Goal: Task Accomplishment & Management: Complete application form

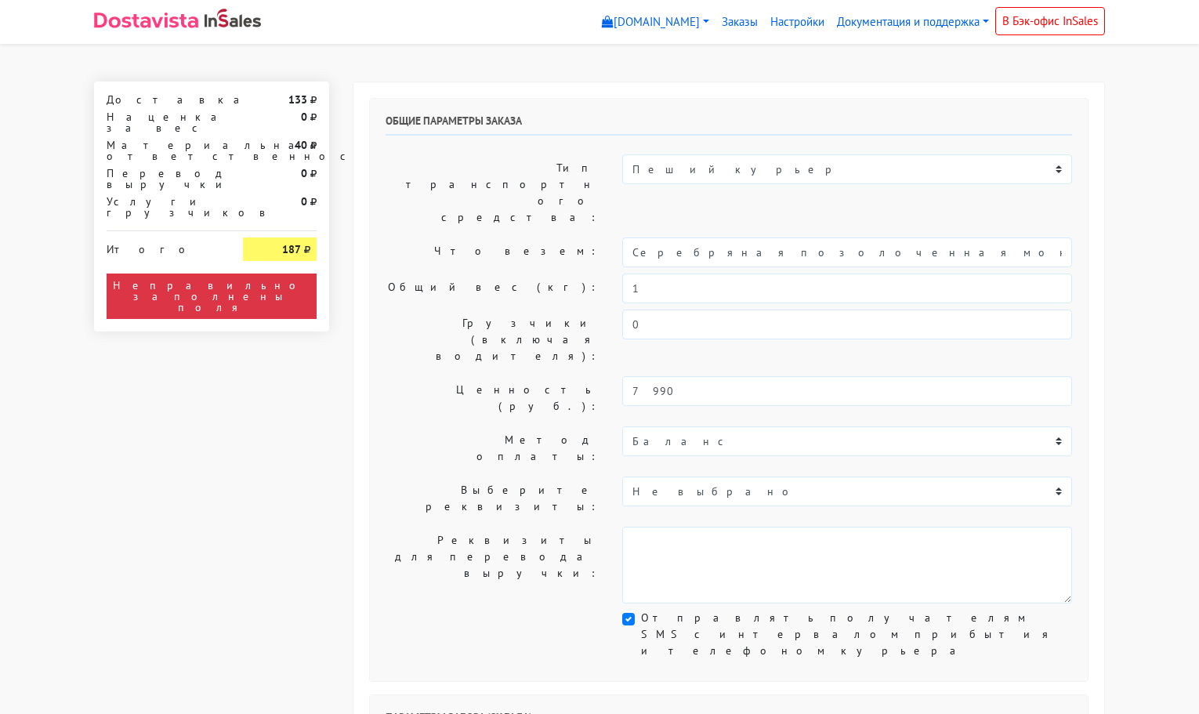
select select "11:00"
select select "21:00"
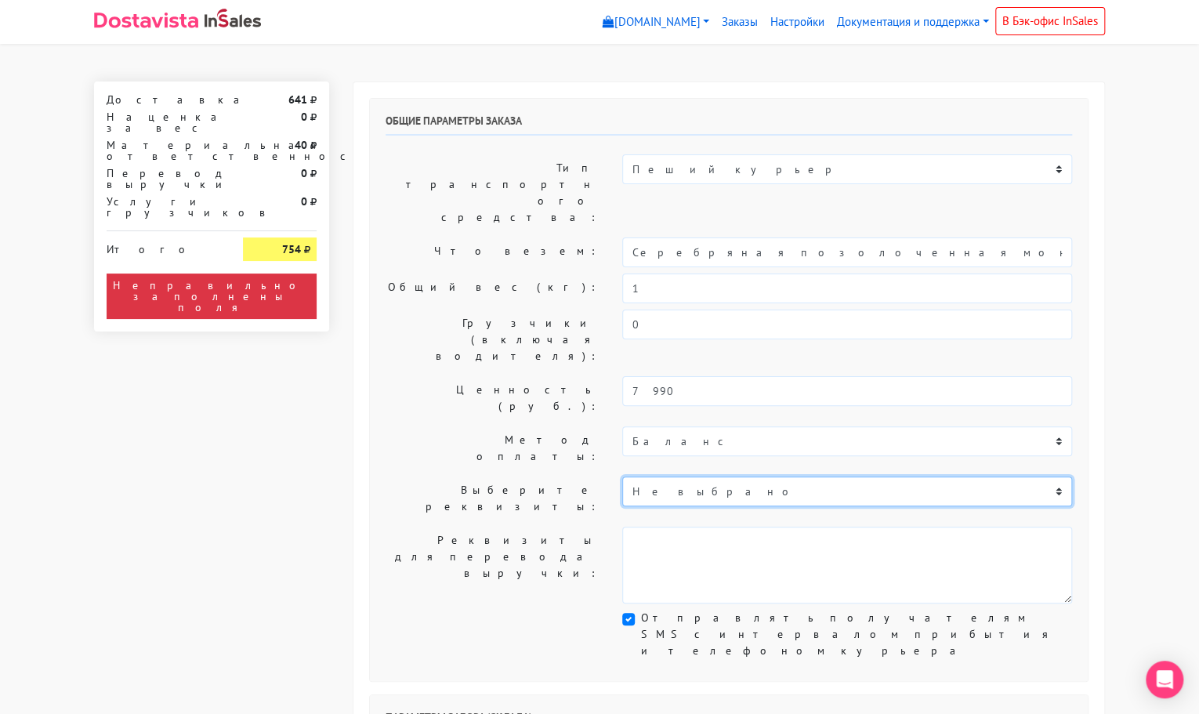
click at [709, 477] on select "Не выбрано Без оплаты при получении. Без оплаты при получении." at bounding box center [847, 492] width 450 height 30
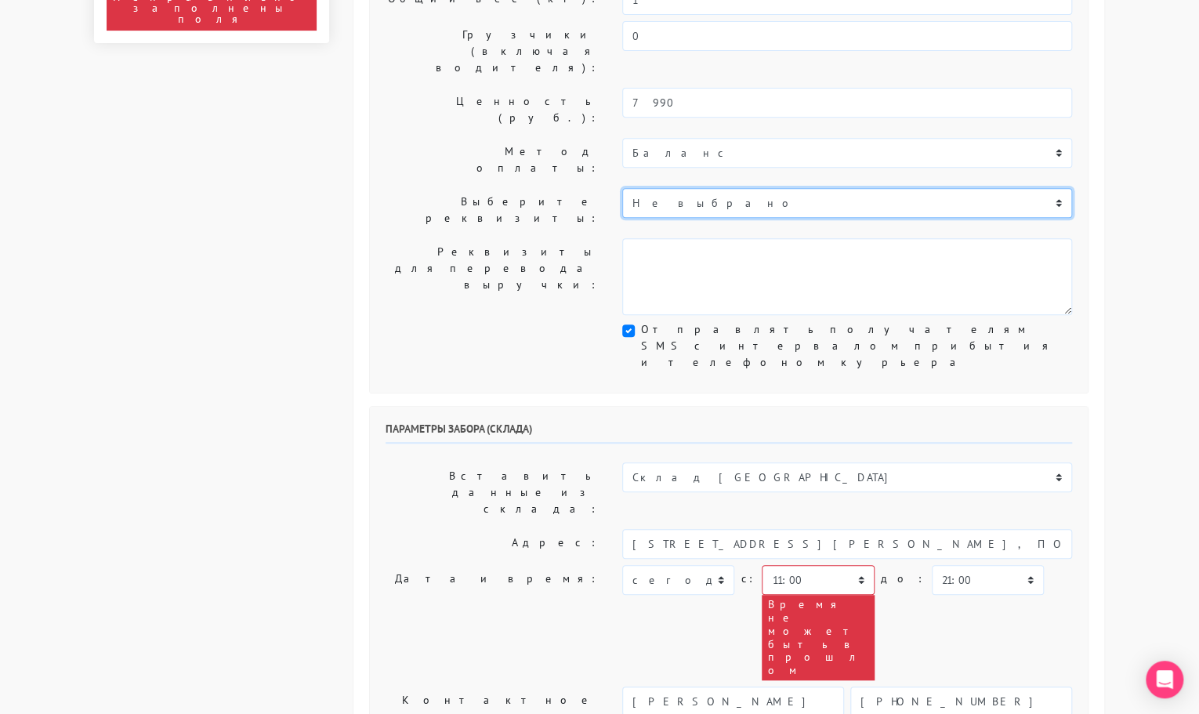
scroll to position [320, 0]
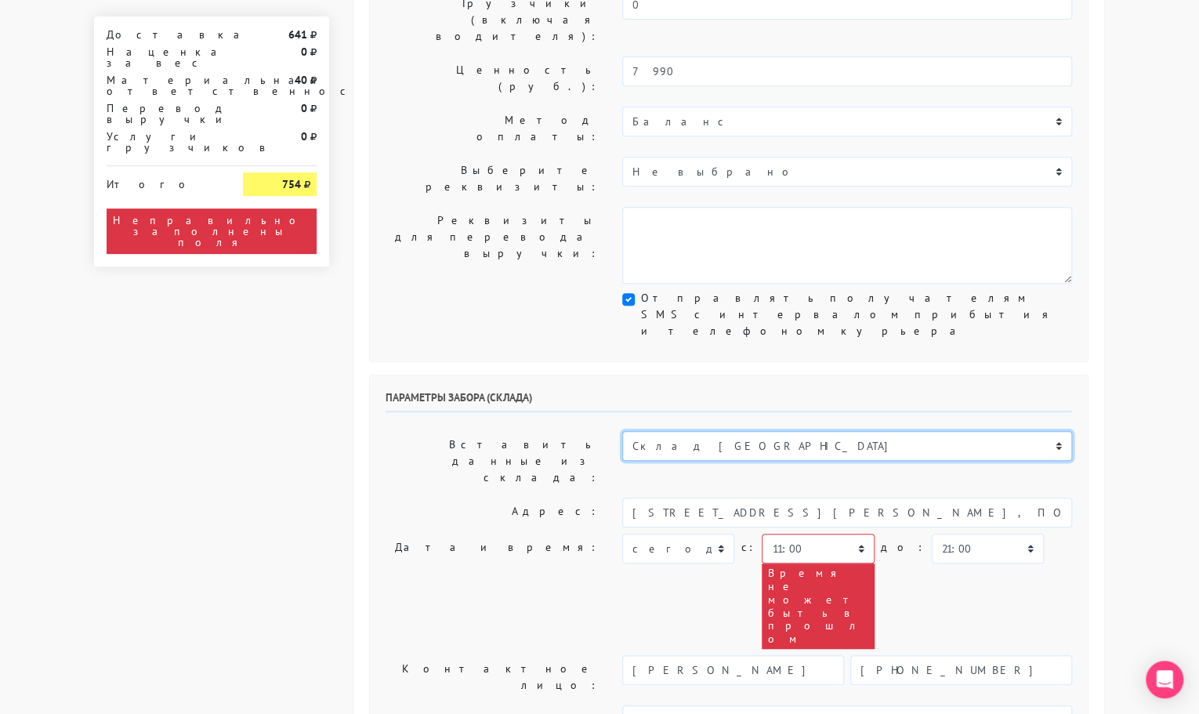
click at [724, 431] on select "Склад [GEOGRAPHIC_DATA] Склад [GEOGRAPHIC_DATA] [GEOGRAPHIC_DATA][PERSON_NAME] …" at bounding box center [847, 446] width 450 height 30
select select "1019"
click at [622, 431] on select "Склад [GEOGRAPHIC_DATA] Склад [GEOGRAPHIC_DATA] [GEOGRAPHIC_DATA][PERSON_NAME] …" at bounding box center [847, 446] width 450 height 30
type input "[STREET_ADDRESS][PERSON_NAME]"
type input "89251806702"
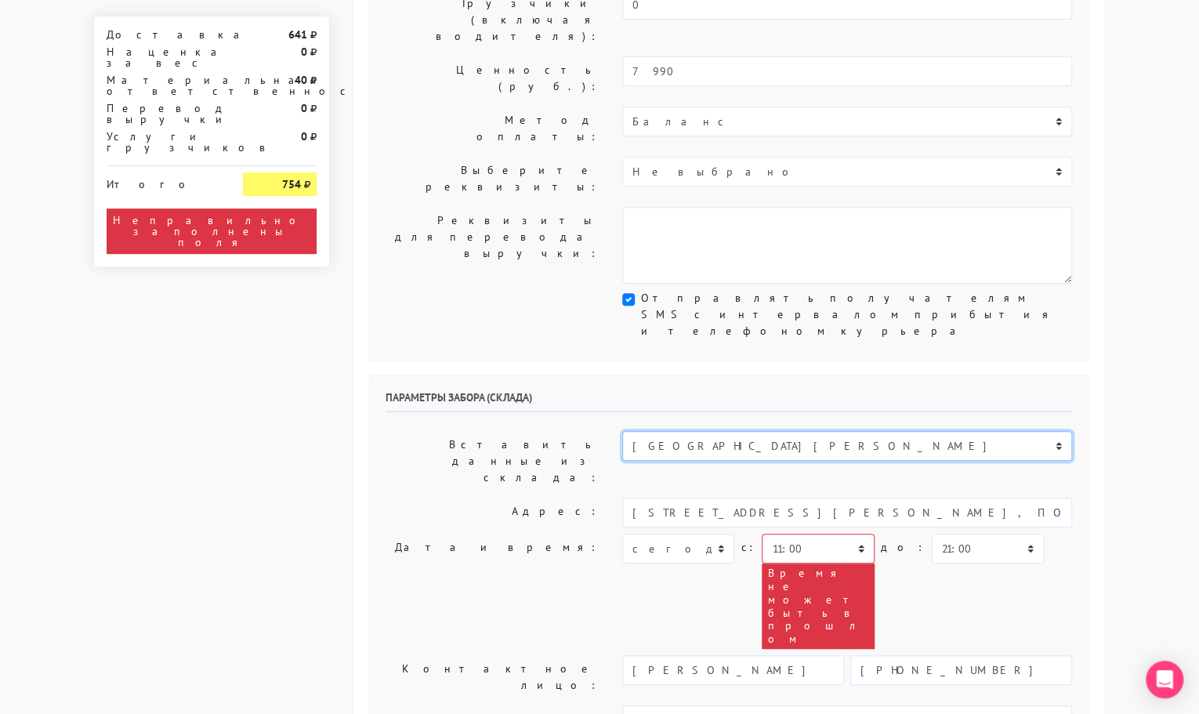
type textarea "Магазин серебряных украшений SBLESKOM (вход со стороны [GEOGRAPHIC_DATA])"
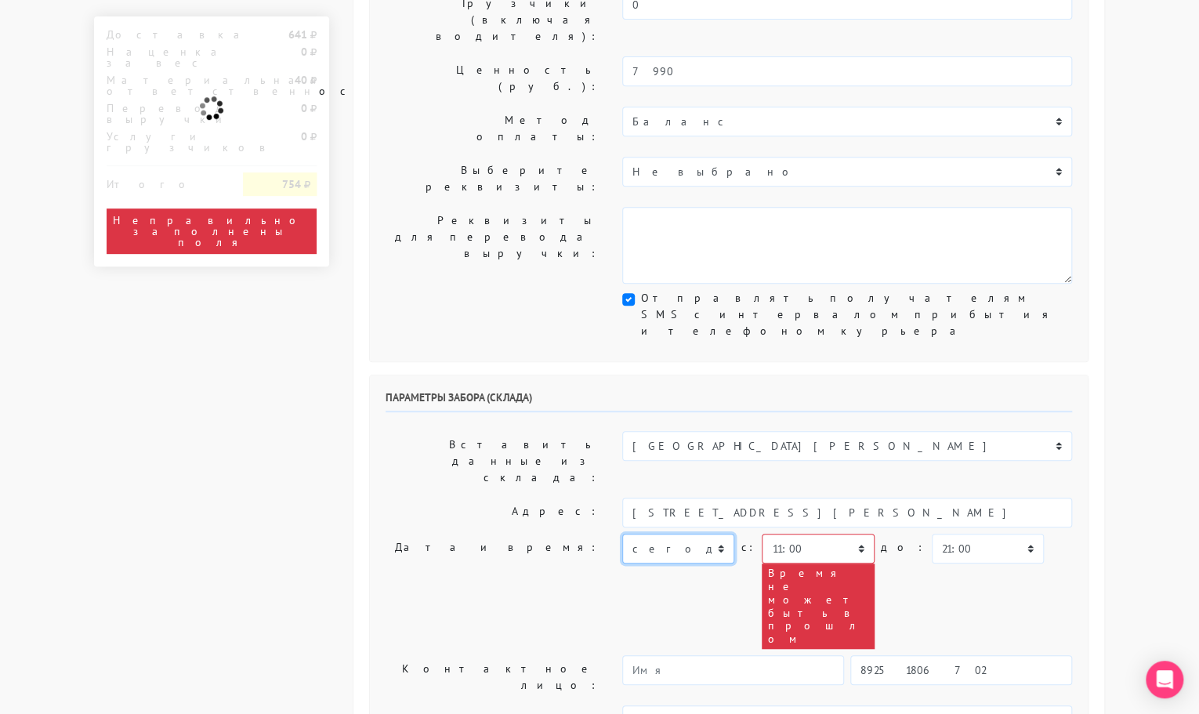
click at [698, 534] on select "[DATE] [DATE] [DATE] [DATE] [DATE] [DATE] [DATE] [DATE] [DATE]" at bounding box center [678, 549] width 112 height 30
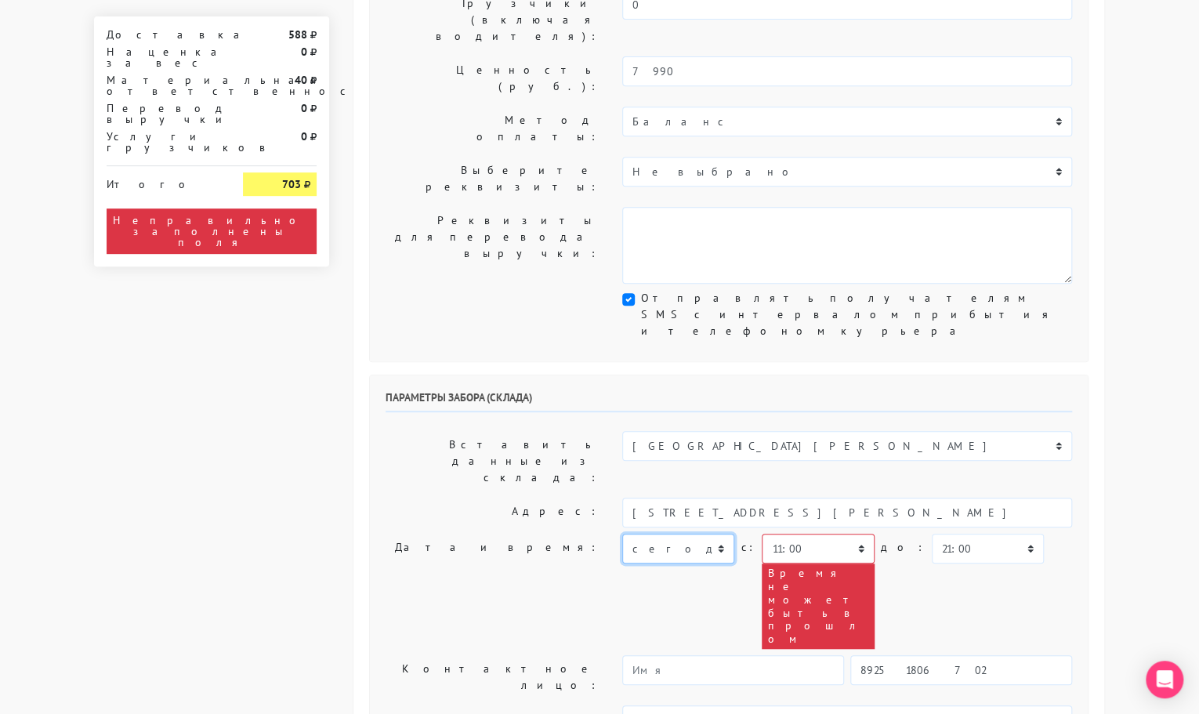
select select "[DATE]"
click at [622, 534] on select "[DATE] [DATE] [DATE] [DATE] [DATE] [DATE] [DATE] [DATE] [DATE]" at bounding box center [678, 549] width 112 height 30
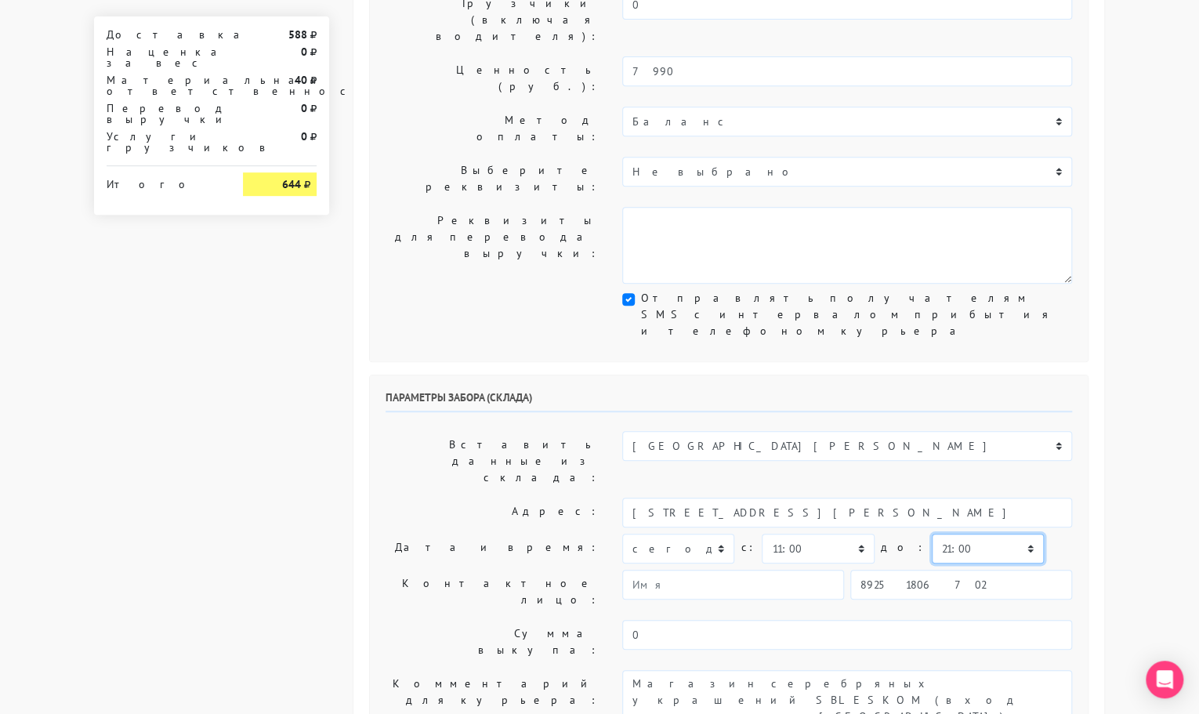
click at [935, 534] on select "00:00 00:30 01:00 01:30 02:00 02:30 03:00 03:30 04:00 04:30 05:00 05:30 06:00 0…" at bounding box center [988, 549] width 112 height 30
click at [840, 534] on select "00:00 00:30 01:00 01:30 02:00 02:30 03:00 03:30 04:00 04:30 05:00 05:30 06:00 0…" at bounding box center [818, 549] width 112 height 30
select select "10:30"
click at [762, 534] on select "00:00 00:30 01:00 01:30 02:00 02:30 03:00 03:30 04:00 04:30 05:00 05:30 06:00 0…" at bounding box center [818, 549] width 112 height 30
click at [932, 534] on select "00:00 00:30 01:00 01:30 02:00 02:30 03:00 03:30 04:00 04:30 05:00 05:30 06:00 0…" at bounding box center [988, 549] width 112 height 30
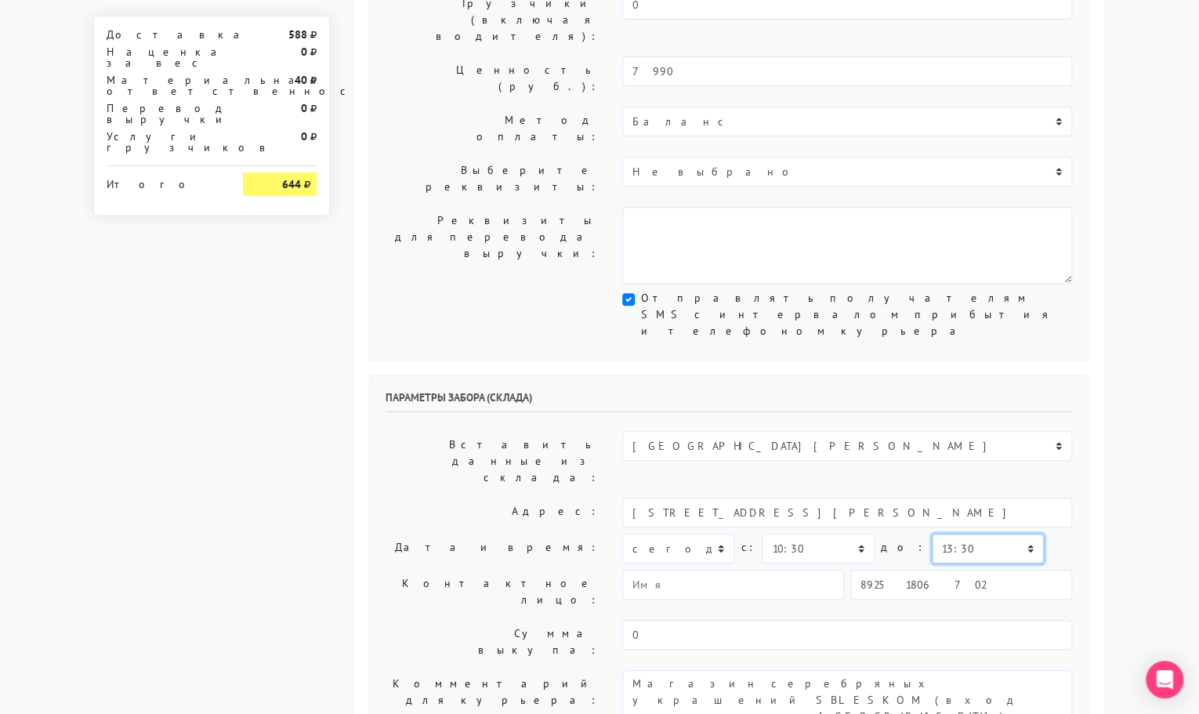
click at [932, 534] on select "00:00 00:30 01:00 01:30 02:00 02:30 03:00 03:30 04:00 04:30 05:00 05:30 06:00 0…" at bounding box center [988, 549] width 112 height 30
click at [970, 534] on select "00:00 00:30 01:00 01:30 02:00 02:30 03:00 03:30 04:00 04:30 05:00 05:30 06:00 0…" at bounding box center [988, 549] width 112 height 30
select select "12:30"
click at [932, 534] on select "00:00 00:30 01:00 01:30 02:00 02:30 03:00 03:30 04:00 04:30 05:00 05:30 06:00 0…" at bounding box center [988, 549] width 112 height 30
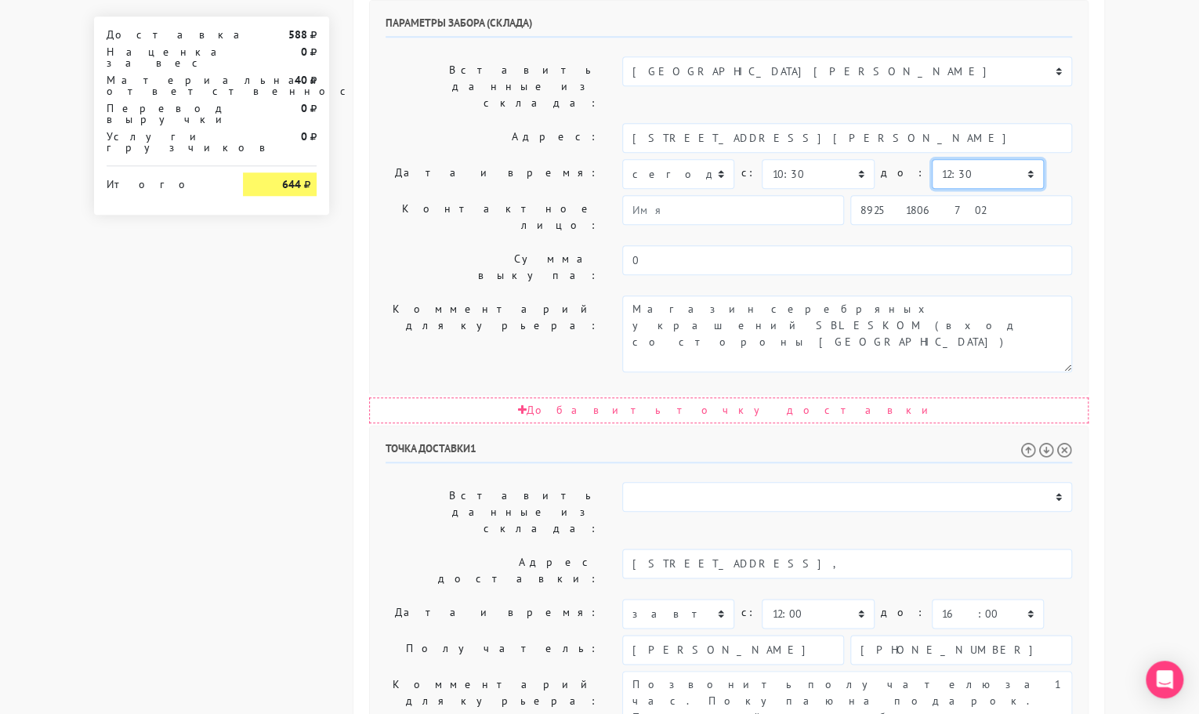
scroll to position [726, 0]
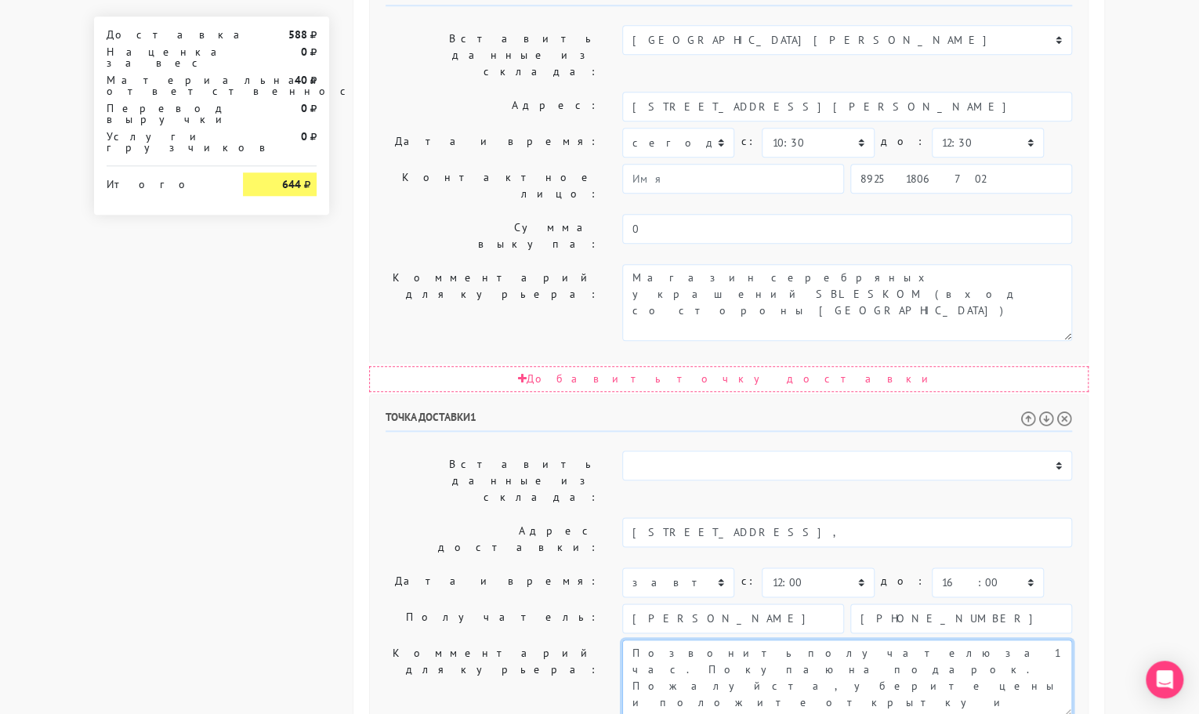
click at [894, 640] on textarea "Позвонить получателю за 1 час. Покупаю на подарок. Пожалуйста, уберите цены и п…" at bounding box center [847, 678] width 450 height 77
drag, startPoint x: 890, startPoint y: 393, endPoint x: 909, endPoint y: 413, distance: 27.7
click at [910, 640] on textarea "Позвонить получателю за 1 час. Покупаю на подарок. Пожалуйста, уберите цены и п…" at bounding box center [847, 678] width 450 height 77
click at [789, 640] on textarea "Позвонить получателю за 1 час. Покупаю на подарок. Пожалуйста, уберите цены и п…" at bounding box center [847, 678] width 450 height 77
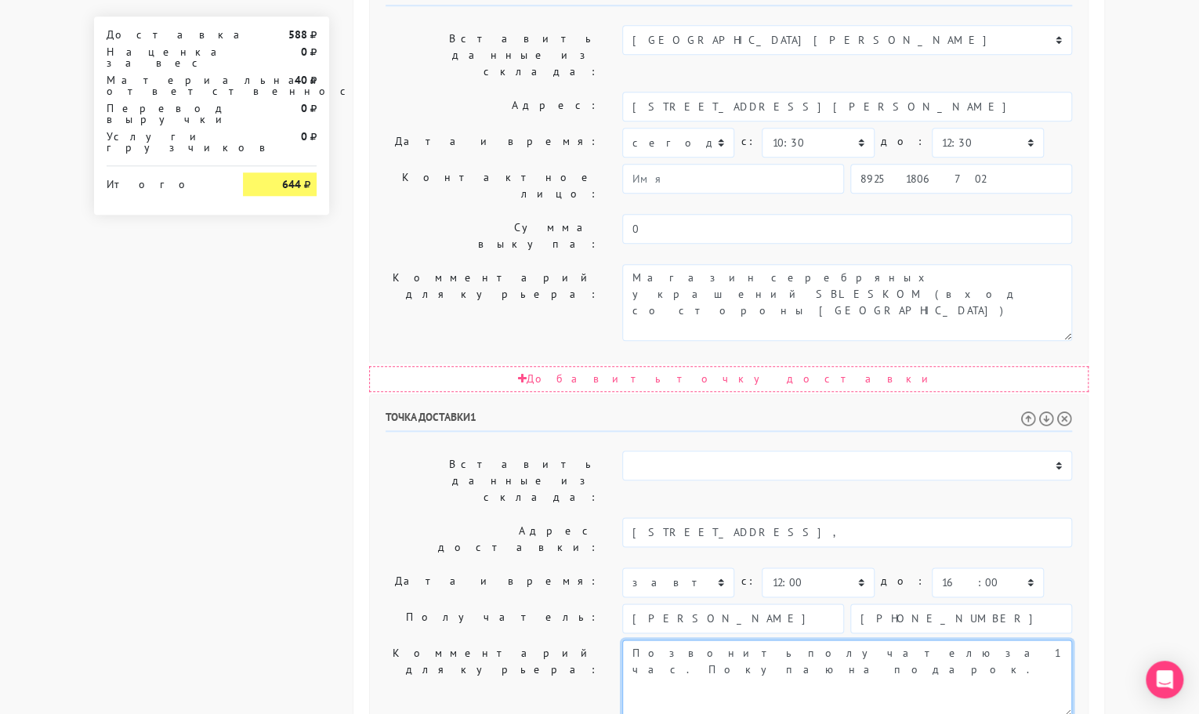
drag, startPoint x: 943, startPoint y: 395, endPoint x: 788, endPoint y: 396, distance: 155.2
click at [788, 640] on textarea "Позвонить получателю за 1 час. Покупаю на подарок. Пожалуйста, уберите цены и п…" at bounding box center [847, 678] width 450 height 77
paste textarea "Подъезд: 4 Этаж: 4 Домофон: 201"
click at [630, 640] on textarea "Позвонить получателю за 1 час. Покупаю на подарок. Пожалуйста, уберите цены и п…" at bounding box center [847, 678] width 450 height 77
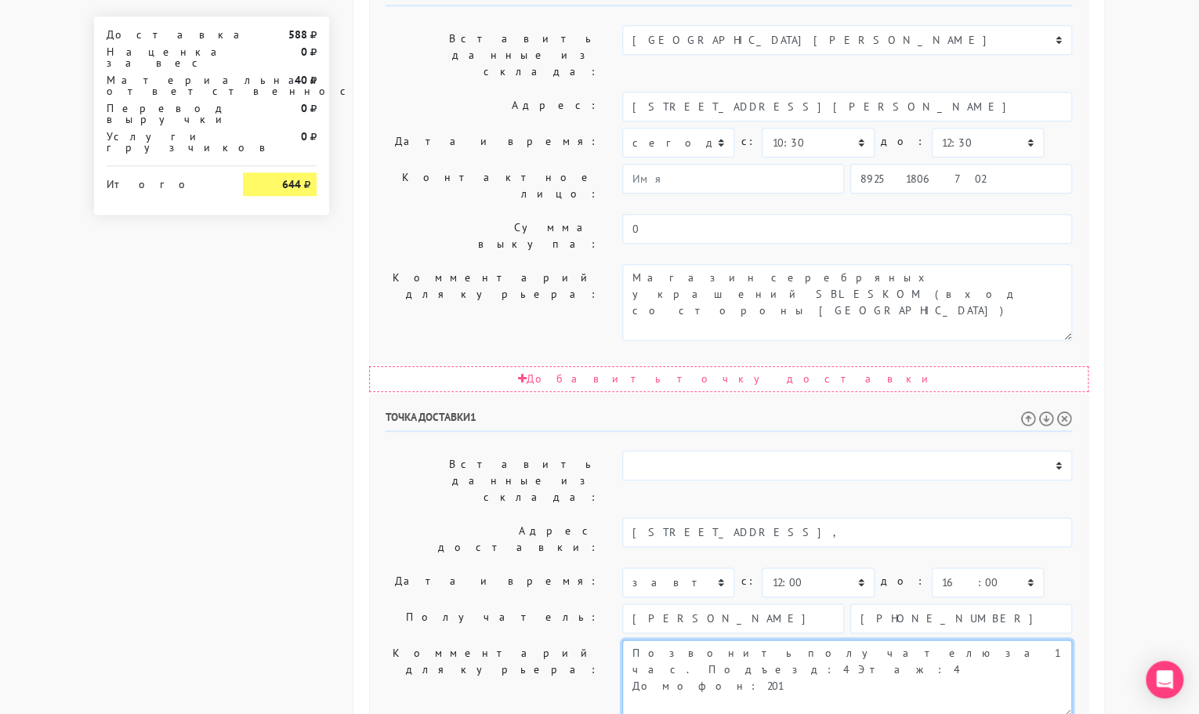
type textarea "Позвонить получателю за 1 час. Подъезд: 4 Этаж: 4 Домофон: 201"
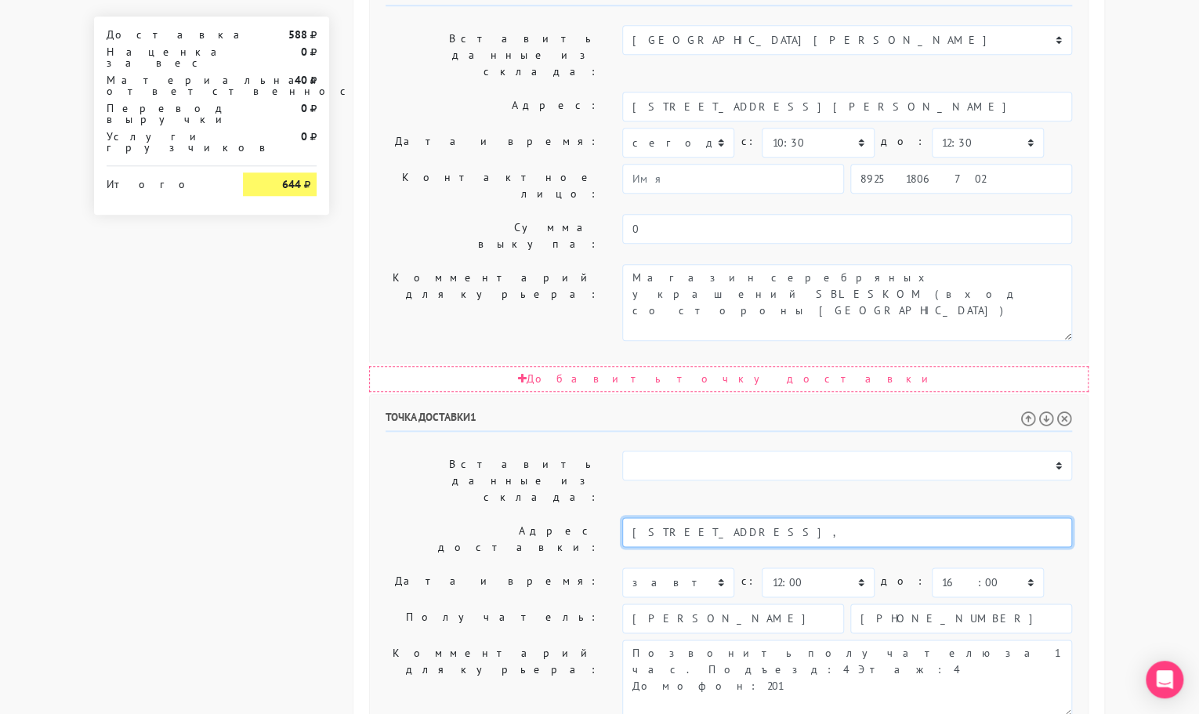
click at [856, 517] on input "[STREET_ADDRESS]," at bounding box center [847, 532] width 450 height 30
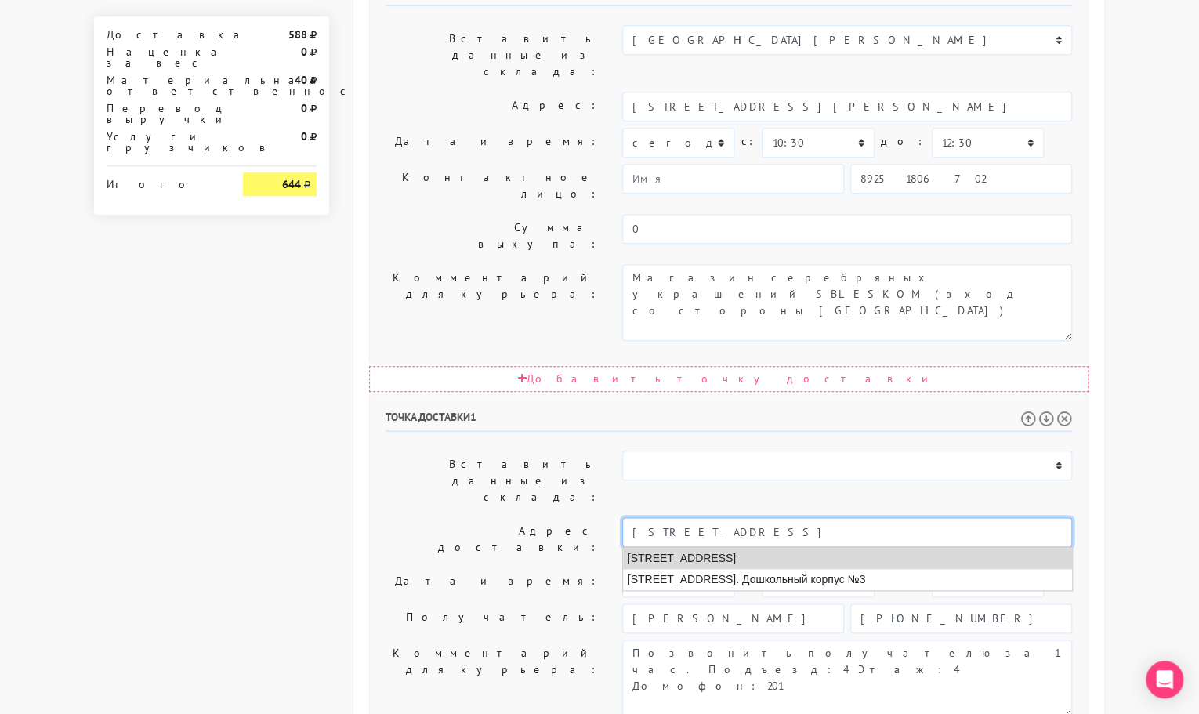
click at [859, 548] on li "[STREET_ADDRESS]" at bounding box center [847, 558] width 449 height 21
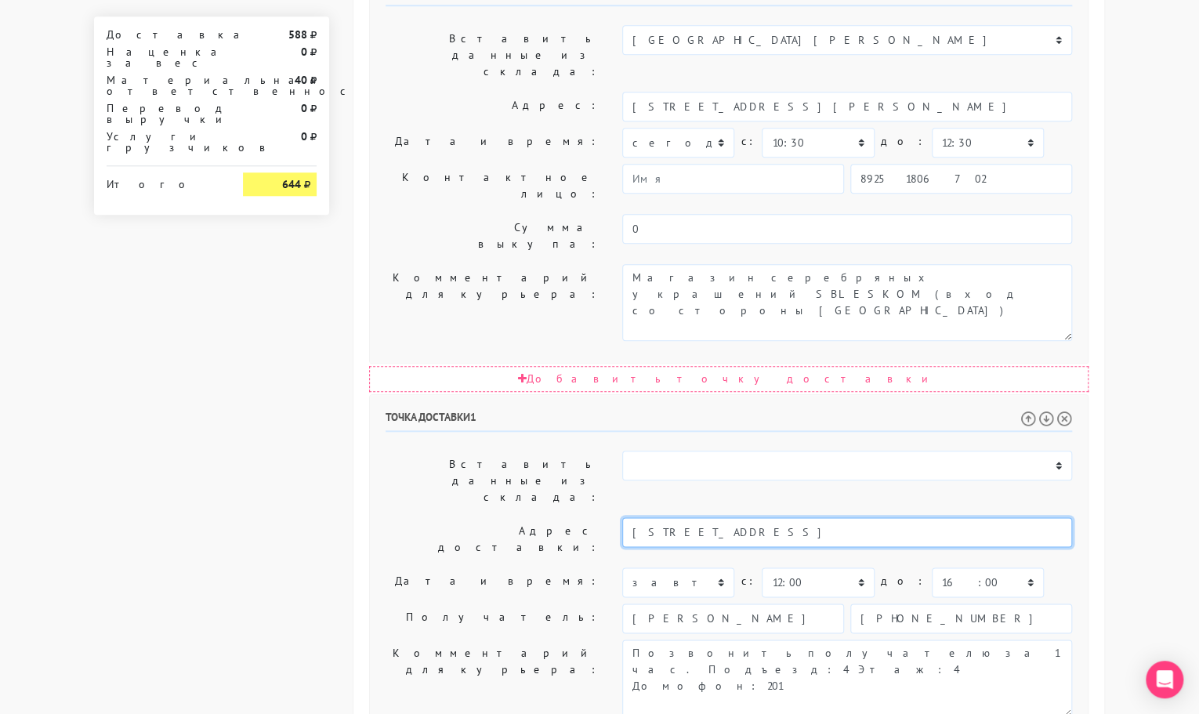
type input "[STREET_ADDRESS]"
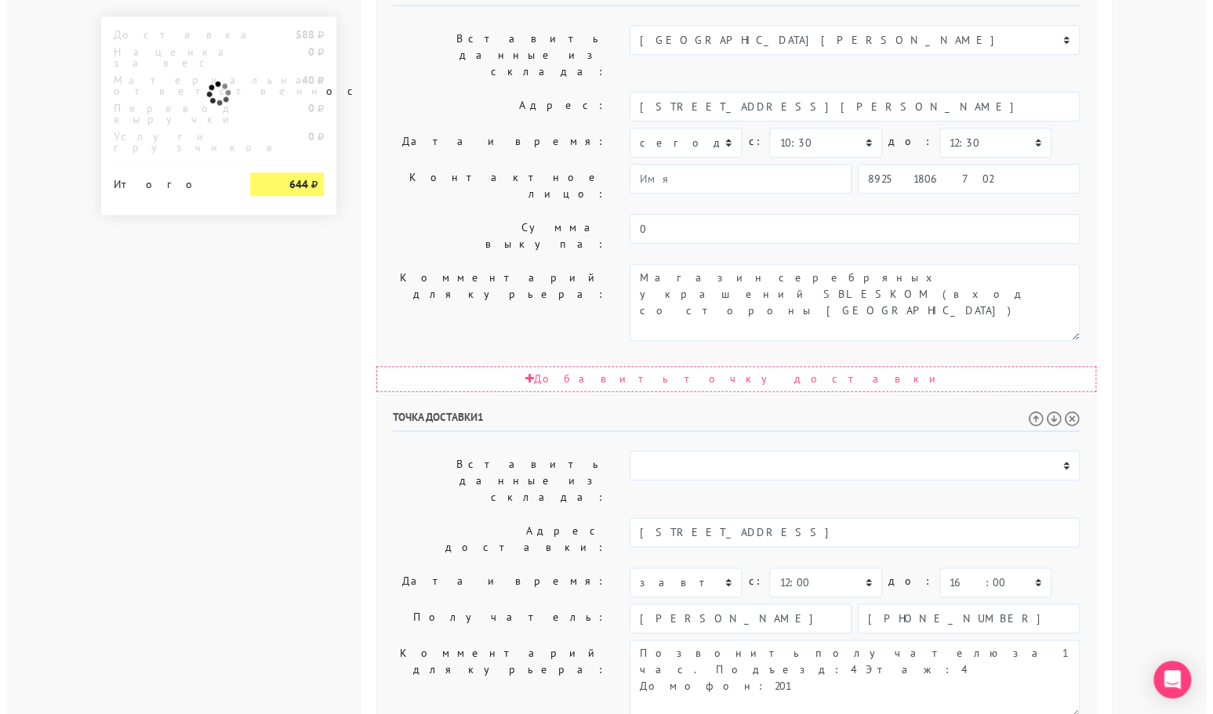
scroll to position [0, 0]
